Goal: Information Seeking & Learning: Learn about a topic

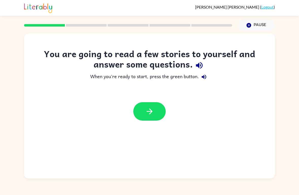
click at [149, 115] on icon "button" at bounding box center [149, 111] width 9 height 9
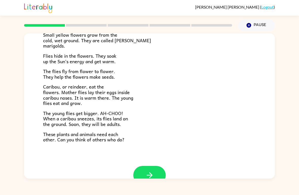
scroll to position [90, 0]
click at [149, 171] on icon "button" at bounding box center [149, 175] width 9 height 9
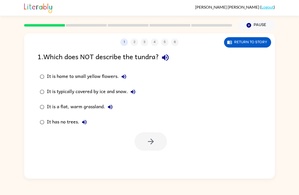
scroll to position [0, 0]
click at [151, 143] on icon "button" at bounding box center [150, 141] width 9 height 9
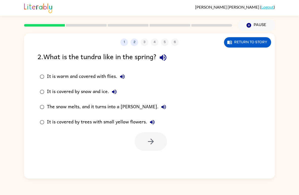
click at [114, 106] on div "The snow melts, and it turns into a [PERSON_NAME]." at bounding box center [108, 107] width 122 height 10
click at [152, 145] on icon "button" at bounding box center [150, 141] width 9 height 9
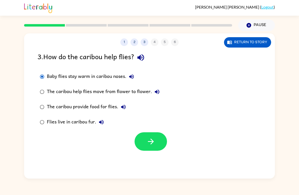
click at [110, 105] on div "The caribou provide food for flies." at bounding box center [88, 107] width 82 height 10
click at [147, 139] on icon "button" at bounding box center [150, 141] width 9 height 9
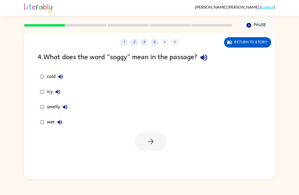
click at [50, 121] on div "wet" at bounding box center [56, 122] width 18 height 10
click at [146, 149] on button "button" at bounding box center [151, 142] width 32 height 18
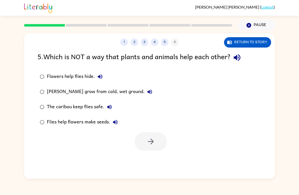
click at [88, 125] on div "Flies help flowers make seeds." at bounding box center [83, 122] width 73 height 10
click at [143, 145] on button "button" at bounding box center [151, 142] width 32 height 18
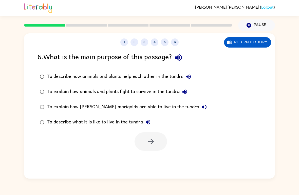
click at [104, 124] on div "To describe what it is like to live in the tundra" at bounding box center [100, 122] width 106 height 10
click at [117, 120] on div "To describe what it is like to live in the tundra" at bounding box center [100, 122] width 106 height 10
click at [148, 144] on icon "button" at bounding box center [150, 141] width 9 height 9
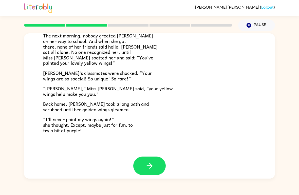
scroll to position [136, 0]
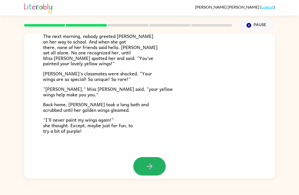
click at [147, 164] on icon "button" at bounding box center [149, 166] width 9 height 9
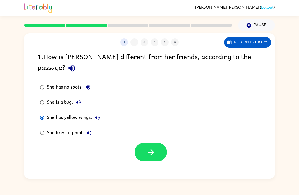
click at [149, 148] on icon "button" at bounding box center [150, 152] width 9 height 9
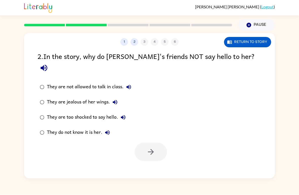
click at [127, 40] on button "1" at bounding box center [124, 43] width 8 height 8
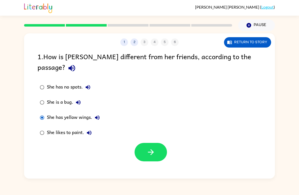
click at [149, 148] on icon "button" at bounding box center [150, 152] width 9 height 9
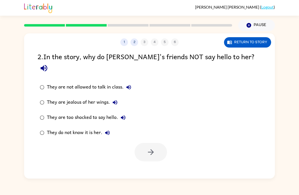
click at [69, 128] on div "They do not know it is her." at bounding box center [80, 133] width 66 height 10
click at [166, 145] on button "button" at bounding box center [151, 152] width 32 height 18
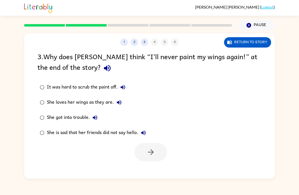
click at [50, 135] on div "She is sad that her friends did not say hello." at bounding box center [98, 133] width 102 height 10
click at [152, 156] on icon "button" at bounding box center [150, 152] width 9 height 9
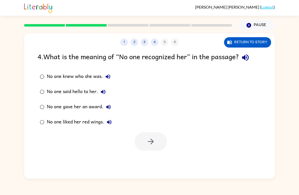
click at [55, 77] on div "No one knew who she was." at bounding box center [80, 77] width 66 height 10
click at [147, 142] on icon "button" at bounding box center [150, 141] width 9 height 9
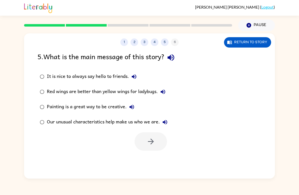
click at [114, 130] on label "Our unusual characteristics help make us who we are." at bounding box center [104, 122] width 138 height 15
click at [114, 131] on div at bounding box center [149, 140] width 251 height 21
click at [151, 144] on icon "button" at bounding box center [151, 142] width 6 height 6
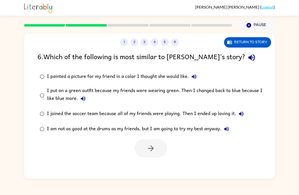
click at [95, 92] on div "I put on a green outfit because my friends were wearing green. Then I changed b…" at bounding box center [157, 95] width 221 height 17
click at [160, 153] on button "button" at bounding box center [151, 148] width 32 height 18
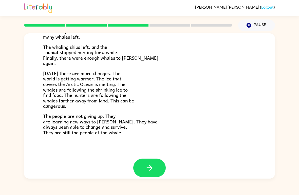
scroll to position [164, 0]
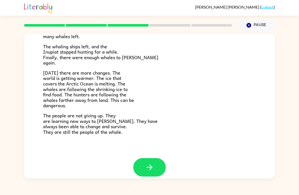
click at [157, 161] on button "button" at bounding box center [149, 167] width 32 height 18
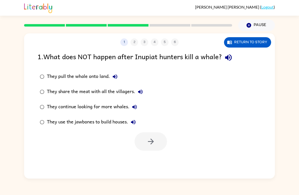
scroll to position [0, 0]
click at [154, 145] on icon "button" at bounding box center [150, 141] width 9 height 9
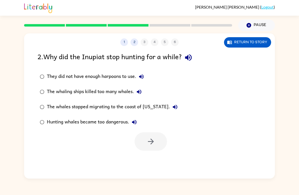
click at [51, 97] on div "The whaling ships killed too many whales." at bounding box center [95, 92] width 97 height 10
click at [147, 148] on button "button" at bounding box center [151, 142] width 32 height 18
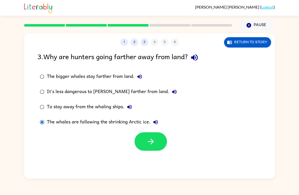
click at [151, 143] on icon "button" at bounding box center [150, 141] width 9 height 9
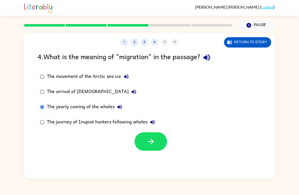
click at [152, 146] on icon "button" at bounding box center [150, 141] width 9 height 9
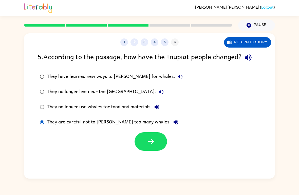
click at [154, 143] on icon "button" at bounding box center [150, 141] width 9 height 9
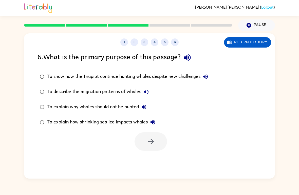
click at [210, 168] on div "1 2 3 4 5 6 Return to story 6 . What is the primary purpose of this passage? To…" at bounding box center [149, 105] width 251 height 145
click at [115, 120] on div "To explain how shrinking sea ice impacts whales" at bounding box center [102, 122] width 111 height 10
click at [145, 137] on button "button" at bounding box center [151, 142] width 32 height 18
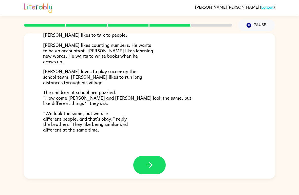
scroll to position [105, 0]
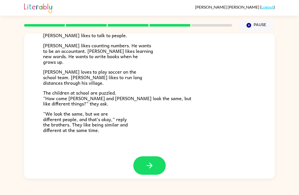
click at [148, 161] on icon "button" at bounding box center [149, 165] width 9 height 9
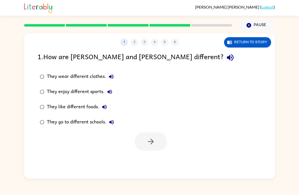
click at [87, 91] on div "They enjoy different sports." at bounding box center [81, 92] width 68 height 10
click at [142, 140] on button "button" at bounding box center [151, 142] width 32 height 18
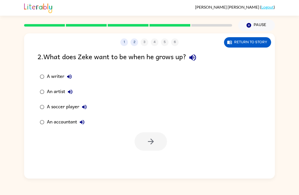
click at [70, 120] on div "An accountant" at bounding box center [67, 122] width 40 height 10
click at [150, 149] on button "button" at bounding box center [151, 142] width 32 height 18
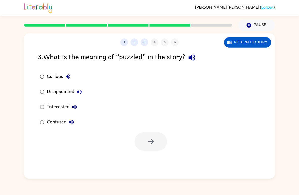
click at [143, 45] on button "3" at bounding box center [145, 43] width 8 height 8
click at [147, 43] on button "3" at bounding box center [145, 43] width 8 height 8
click at [145, 42] on button "3" at bounding box center [145, 43] width 8 height 8
click at [137, 43] on button "2" at bounding box center [135, 43] width 8 height 8
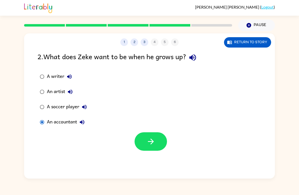
click at [55, 76] on div "A writer" at bounding box center [61, 77] width 28 height 10
click at [154, 142] on icon "button" at bounding box center [150, 141] width 9 height 9
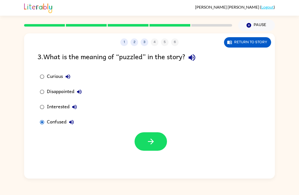
click at [150, 144] on icon "button" at bounding box center [150, 141] width 9 height 9
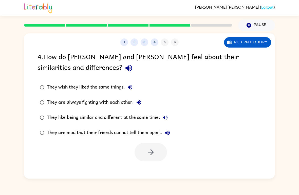
click at [139, 117] on div "They like being similar and different at the same time." at bounding box center [108, 118] width 123 height 10
click at [145, 156] on button "button" at bounding box center [151, 152] width 32 height 18
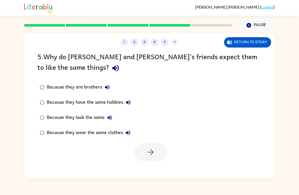
click at [96, 116] on div "Because they look the same" at bounding box center [81, 118] width 68 height 10
click at [152, 151] on icon "button" at bounding box center [151, 153] width 6 height 6
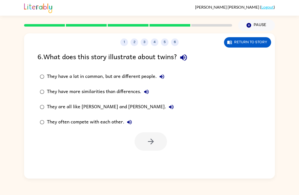
click at [136, 76] on div "They have a lot in common, but are different people." at bounding box center [107, 77] width 120 height 10
click at [148, 142] on icon "button" at bounding box center [151, 142] width 6 height 6
